Goal: Transaction & Acquisition: Purchase product/service

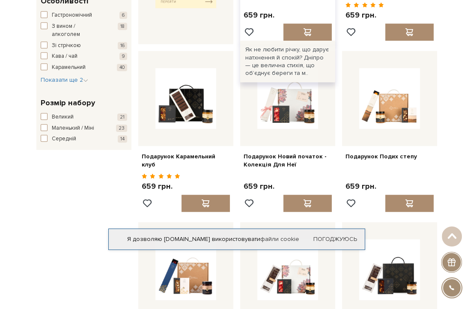
scroll to position [428, 0]
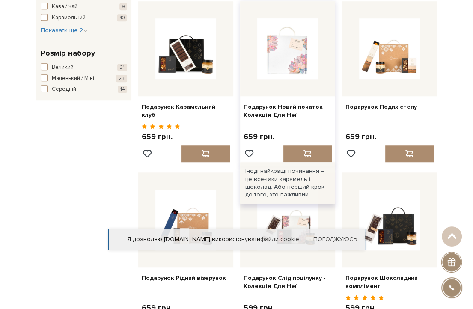
click at [299, 61] on img at bounding box center [287, 48] width 61 height 61
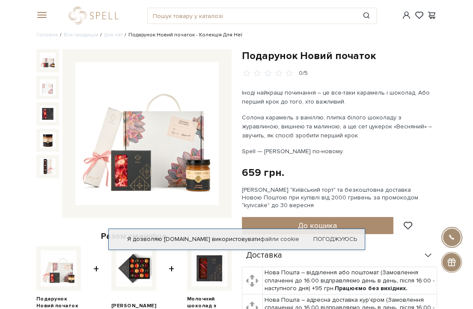
click at [203, 178] on img at bounding box center [146, 133] width 143 height 143
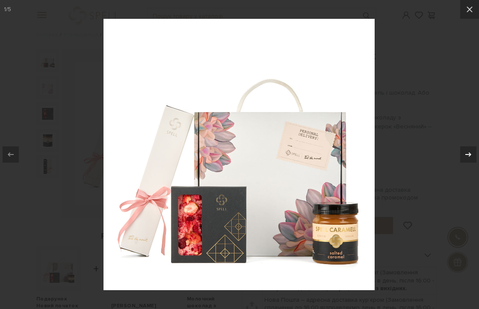
click at [469, 155] on icon at bounding box center [468, 154] width 6 height 4
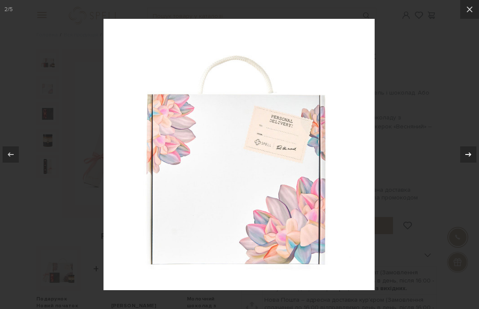
click at [469, 154] on icon at bounding box center [468, 154] width 6 height 4
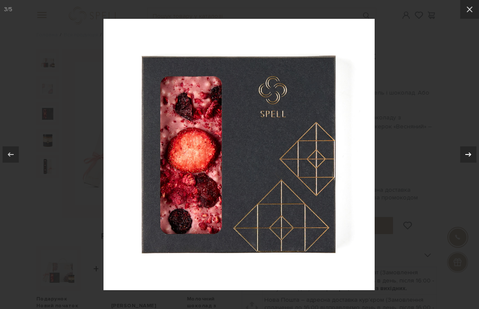
click at [469, 153] on icon at bounding box center [468, 154] width 10 height 10
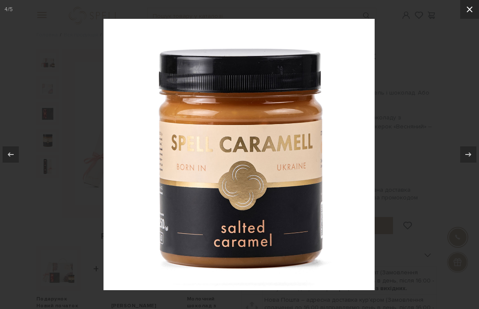
click at [472, 9] on icon at bounding box center [469, 9] width 10 height 10
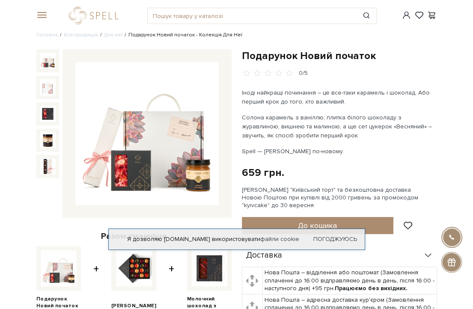
click at [49, 67] on img at bounding box center [48, 61] width 16 height 16
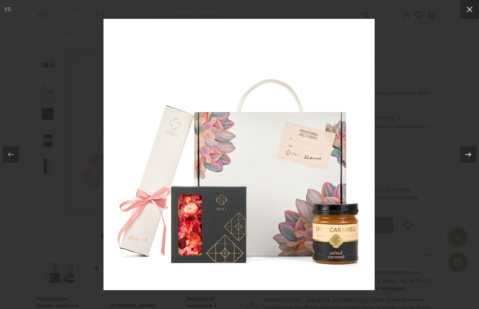
click at [461, 38] on div at bounding box center [239, 154] width 479 height 309
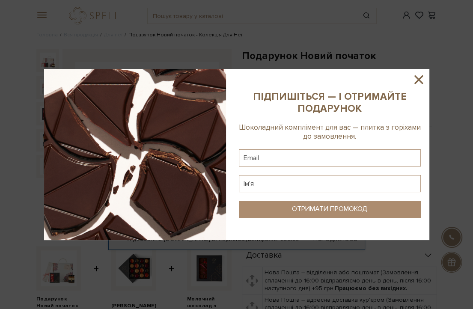
click at [419, 80] on icon at bounding box center [418, 79] width 15 height 15
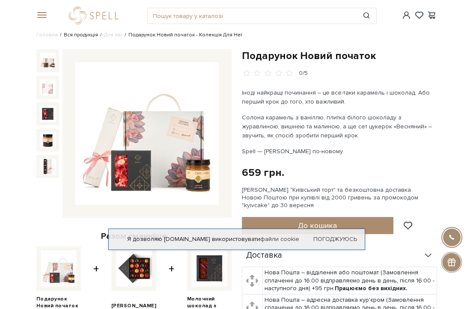
click at [89, 33] on link "Вся продукція" at bounding box center [81, 35] width 34 height 6
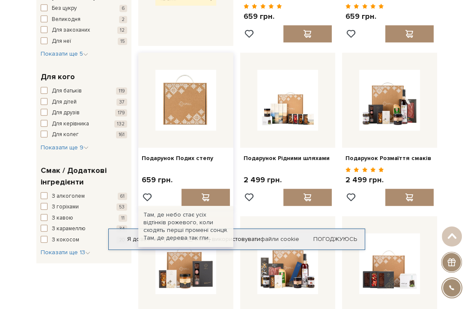
scroll to position [470, 0]
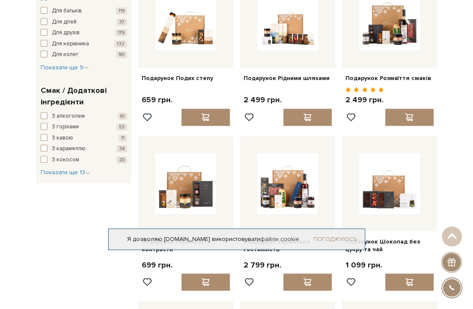
click at [349, 236] on link "Погоджуюсь" at bounding box center [335, 239] width 44 height 8
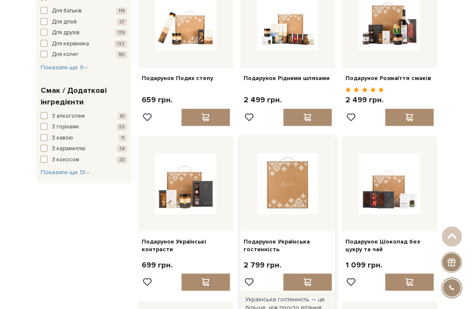
click at [290, 181] on img at bounding box center [287, 183] width 61 height 61
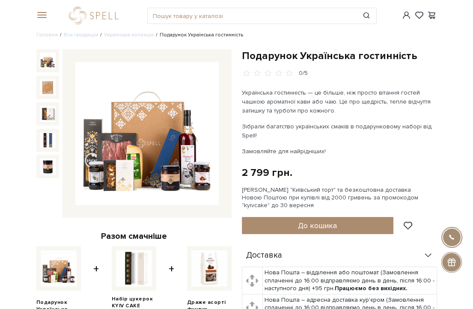
click at [88, 153] on img at bounding box center [146, 133] width 143 height 143
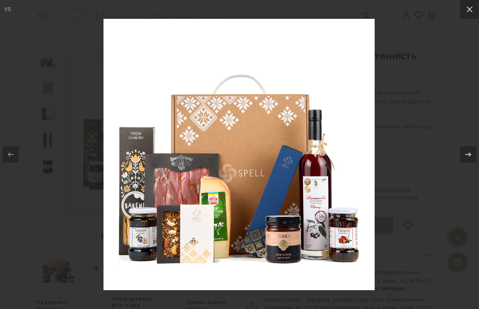
click at [140, 204] on img at bounding box center [238, 154] width 271 height 271
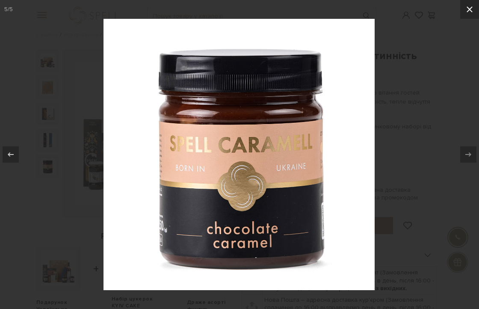
click at [464, 10] on icon at bounding box center [469, 9] width 10 height 10
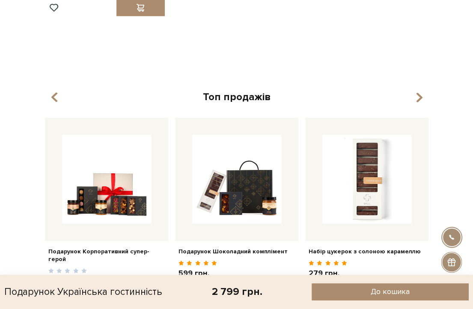
scroll to position [1711, 0]
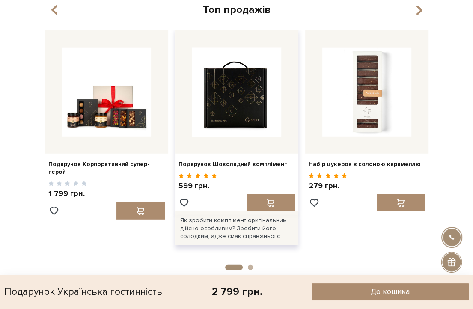
click at [217, 89] on img at bounding box center [236, 91] width 89 height 89
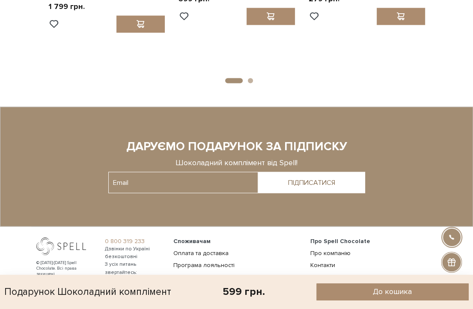
scroll to position [845, 0]
